Goal: Task Accomplishment & Management: Manage account settings

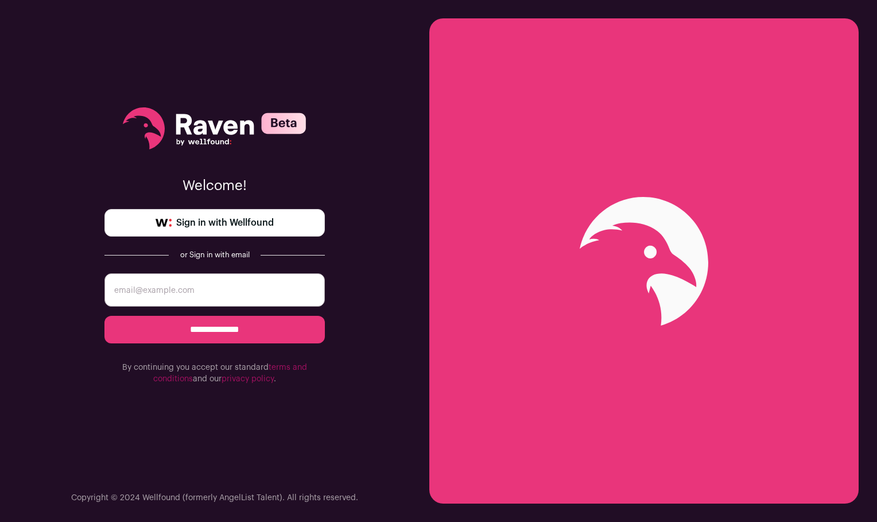
click at [231, 225] on span "Sign in with Wellfound" at bounding box center [225, 223] width 98 height 14
click at [199, 289] on input "email" at bounding box center [214, 289] width 220 height 33
type input "ztlaine@gmail.com"
click at [178, 334] on input "**********" at bounding box center [214, 330] width 220 height 28
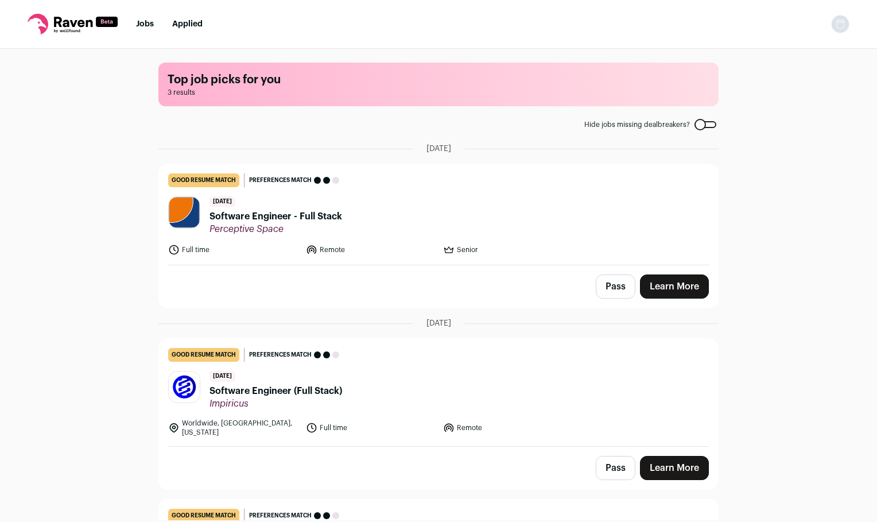
click at [841, 30] on img "Open dropdown" at bounding box center [840, 24] width 18 height 18
click at [759, 55] on link "Settings" at bounding box center [785, 54] width 127 height 28
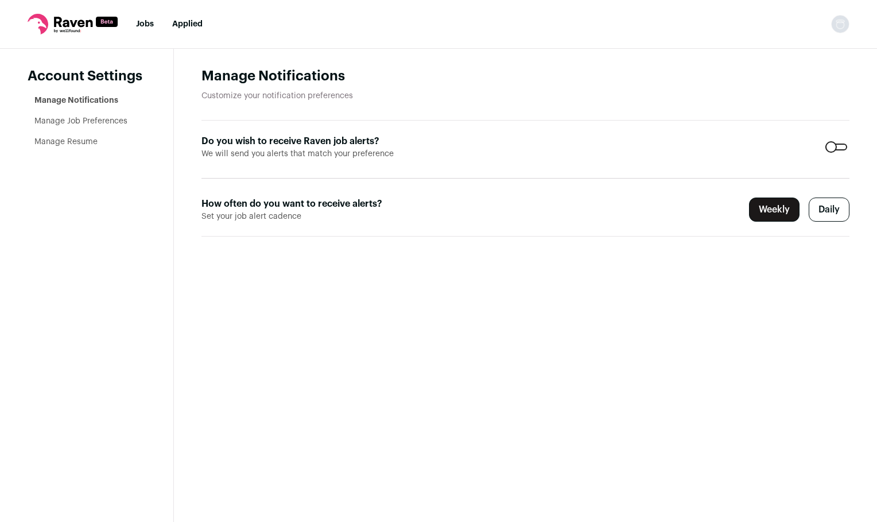
click at [837, 146] on div at bounding box center [836, 146] width 22 height 7
click at [89, 123] on link "Manage Job Preferences" at bounding box center [80, 121] width 93 height 8
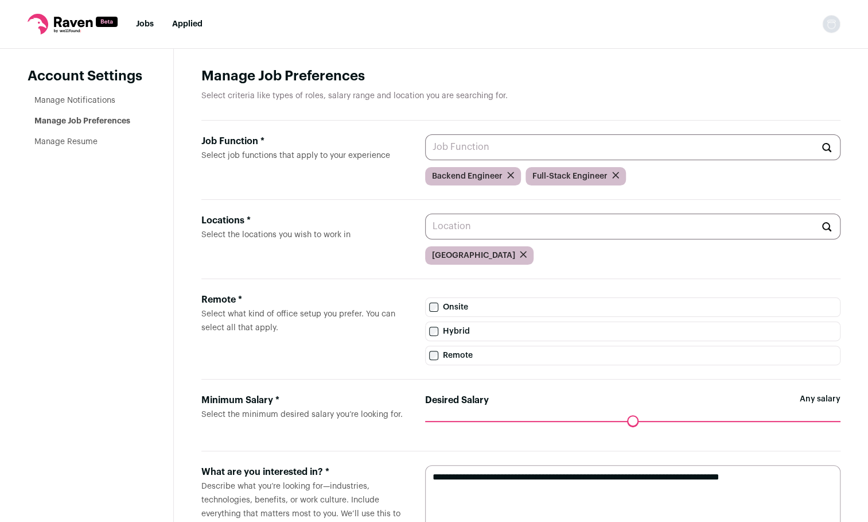
click at [72, 147] on li "Manage Resume" at bounding box center [89, 141] width 111 height 11
click at [835, 25] on img "Open dropdown" at bounding box center [831, 24] width 18 height 18
click at [786, 44] on link "Settings" at bounding box center [776, 54] width 127 height 28
